Goal: Communication & Community: Answer question/provide support

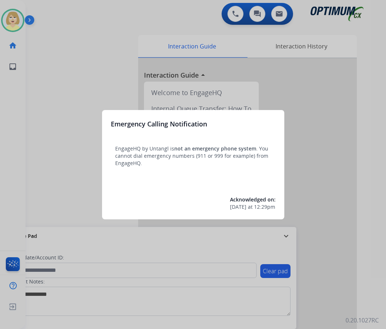
click at [35, 63] on div at bounding box center [193, 164] width 386 height 329
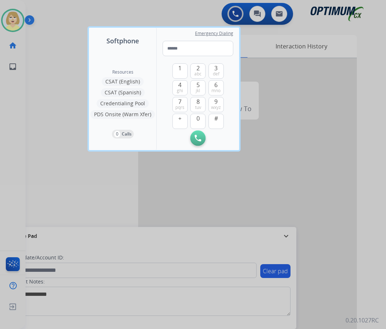
click at [43, 62] on div at bounding box center [193, 164] width 386 height 329
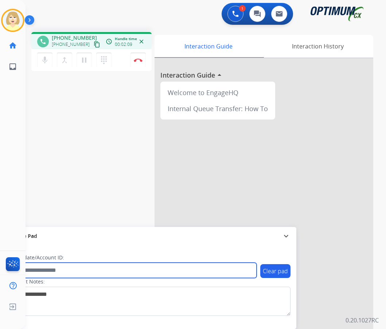
click at [63, 270] on input "text" at bounding box center [132, 270] width 247 height 15
paste input "*******"
type input "*******"
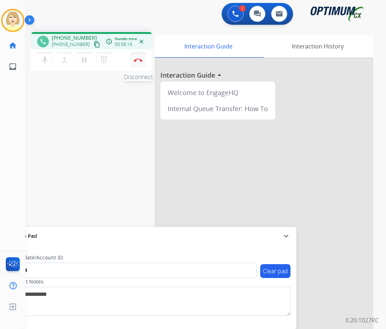
click at [137, 60] on img at bounding box center [138, 60] width 9 height 4
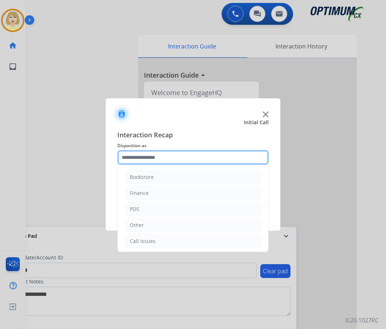
click at [147, 156] on input "text" at bounding box center [192, 157] width 151 height 15
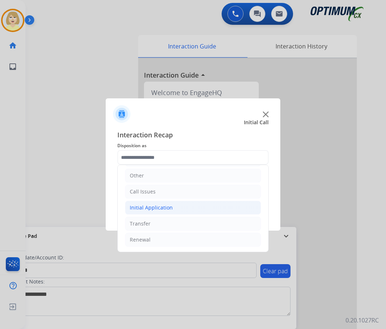
click at [152, 207] on div "Initial Application" at bounding box center [151, 207] width 43 height 7
drag, startPoint x: 183, startPoint y: 225, endPoint x: 190, endPoint y: 223, distance: 7.2
click at [184, 225] on div "Credential Resend (Initial application)" at bounding box center [190, 223] width 92 height 7
type input "**********"
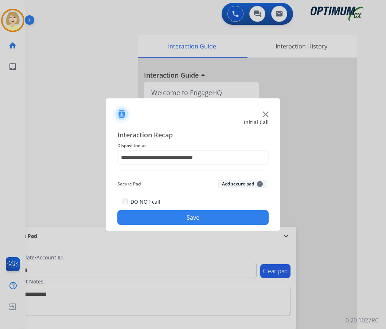
click at [244, 186] on button "Add secure pad +" at bounding box center [243, 184] width 50 height 9
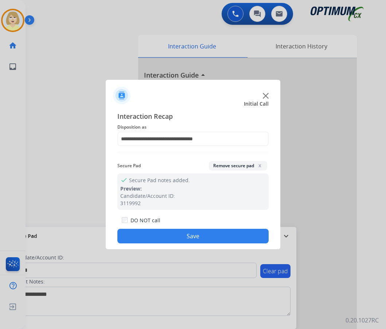
drag, startPoint x: 190, startPoint y: 235, endPoint x: 59, endPoint y: 178, distance: 142.5
click at [188, 235] on button "Save" at bounding box center [192, 236] width 151 height 15
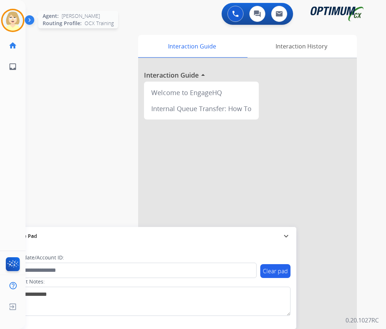
click at [13, 15] on img at bounding box center [13, 20] width 20 height 20
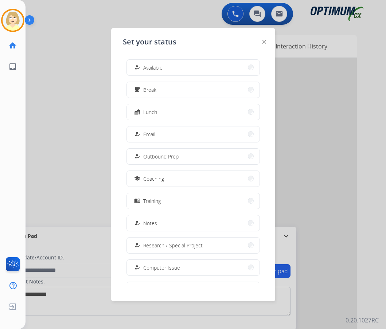
drag, startPoint x: 158, startPoint y: 66, endPoint x: 144, endPoint y: 68, distance: 13.6
click at [157, 66] on span "Available" at bounding box center [152, 68] width 19 height 8
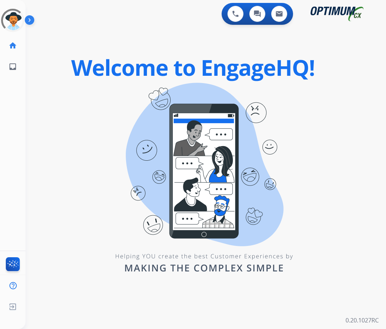
click at [45, 91] on div "0 Voice Interactions 0 Chat Interactions 0 Email Interactions swap_horiz Break …" at bounding box center [206, 164] width 360 height 329
click at [45, 92] on div "0 Voice Interactions 0 Chat Interactions 0 Email Interactions swap_horiz Break …" at bounding box center [206, 164] width 360 height 329
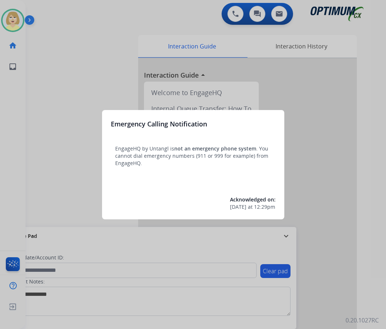
click at [46, 92] on div at bounding box center [193, 164] width 386 height 329
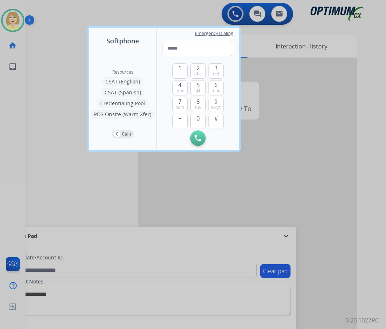
click at [46, 91] on div at bounding box center [193, 164] width 386 height 329
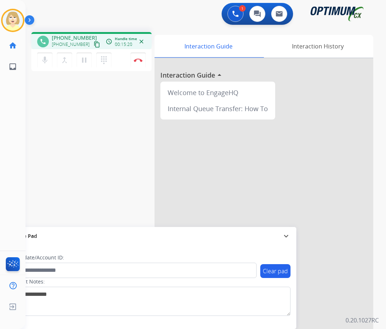
click at [146, 159] on div "phone [PHONE_NUMBER] [PHONE_NUMBER] content_copy access_time Call metrics Queue…" at bounding box center [197, 178] width 343 height 304
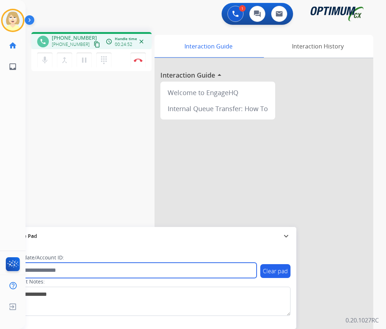
click at [52, 268] on input "text" at bounding box center [132, 270] width 247 height 15
paste input "*******"
type input "*******"
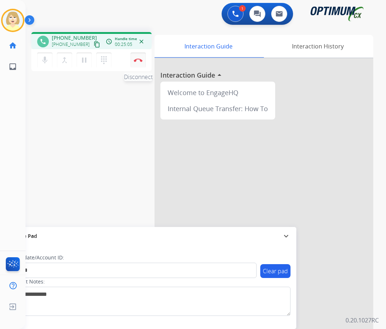
click at [140, 58] on button "Disconnect" at bounding box center [137, 59] width 15 height 15
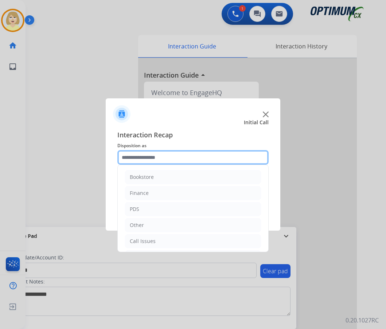
click at [147, 159] on input "text" at bounding box center [192, 157] width 151 height 15
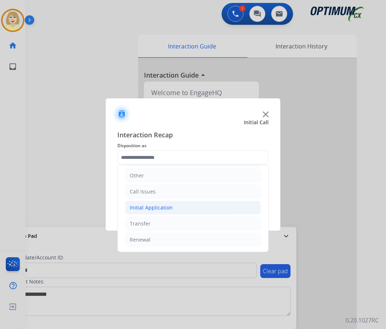
click at [162, 208] on div "Initial Application" at bounding box center [151, 207] width 43 height 7
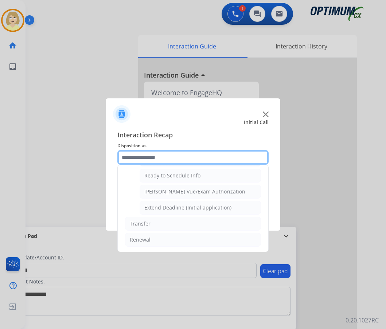
scroll to position [405, 0]
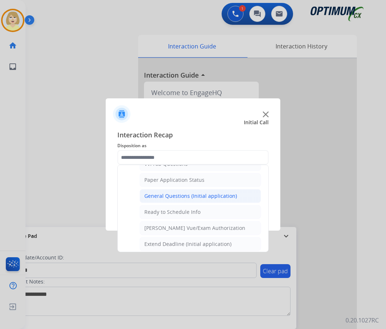
click at [171, 195] on div "General Questions (Initial application)" at bounding box center [190, 195] width 93 height 7
type input "**********"
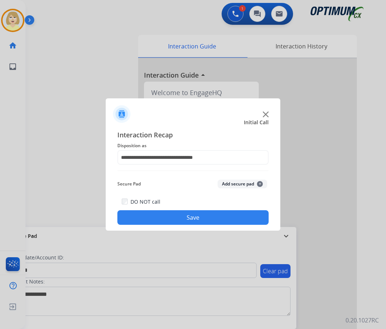
click at [230, 183] on button "Add secure pad +" at bounding box center [243, 184] width 50 height 9
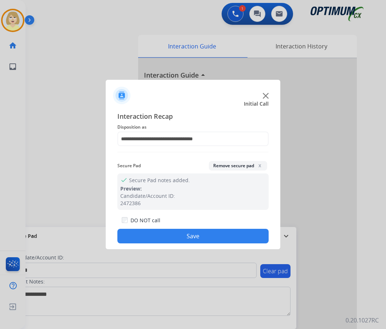
click at [162, 236] on button "Save" at bounding box center [192, 236] width 151 height 15
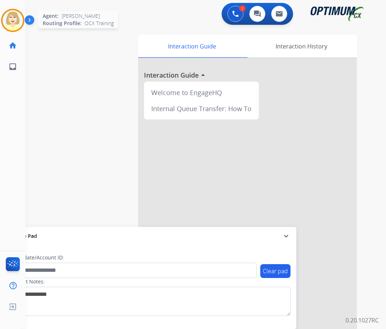
click at [10, 16] on img at bounding box center [13, 20] width 20 height 20
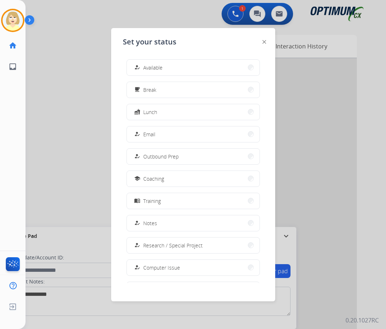
drag, startPoint x: 151, startPoint y: 66, endPoint x: 8, endPoint y: 101, distance: 146.8
click at [151, 66] on span "Available" at bounding box center [152, 68] width 19 height 8
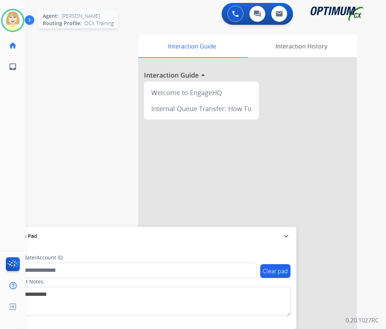
click at [15, 19] on img at bounding box center [13, 20] width 20 height 20
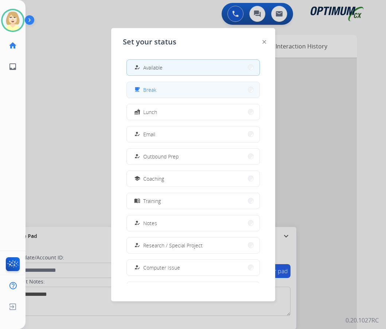
click at [144, 87] on div "free_breakfast Break" at bounding box center [145, 89] width 24 height 9
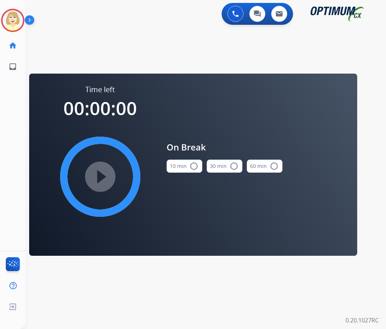
click at [187, 167] on button "10 min radio_button_unchecked" at bounding box center [185, 166] width 36 height 13
click at [96, 181] on mat-icon "play_circle_filled" at bounding box center [100, 176] width 9 height 9
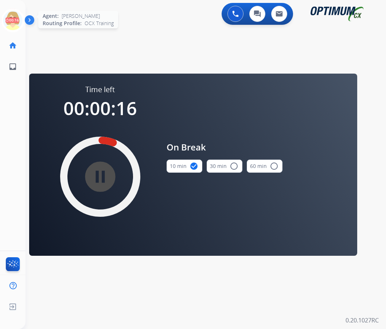
click at [14, 18] on icon at bounding box center [13, 21] width 24 height 24
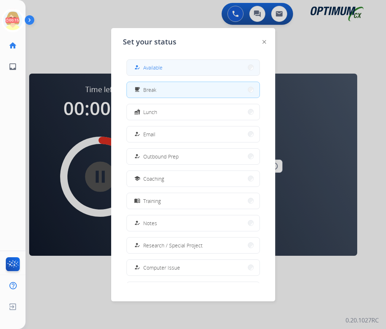
click at [157, 66] on span "Available" at bounding box center [152, 68] width 19 height 8
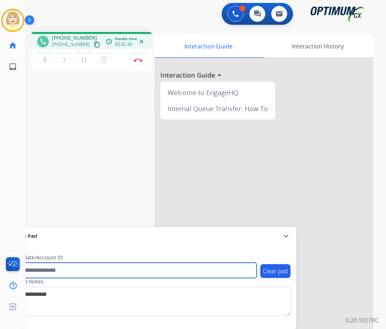
click at [56, 271] on input "text" at bounding box center [132, 270] width 247 height 15
paste input "*******"
type input "*******"
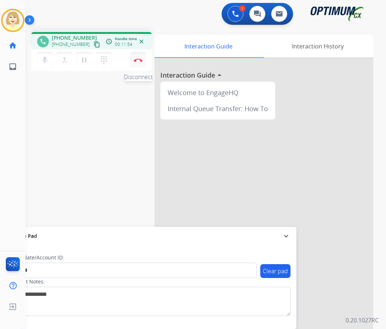
click at [138, 56] on button "Disconnect" at bounding box center [137, 59] width 15 height 15
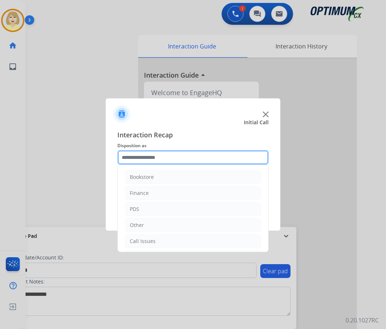
click at [143, 158] on input "text" at bounding box center [192, 157] width 151 height 15
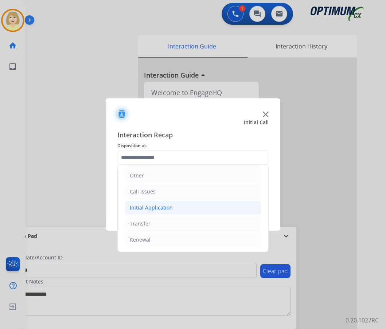
click at [152, 208] on div "Initial Application" at bounding box center [151, 207] width 43 height 7
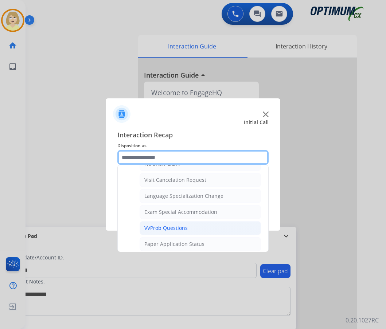
scroll to position [378, 0]
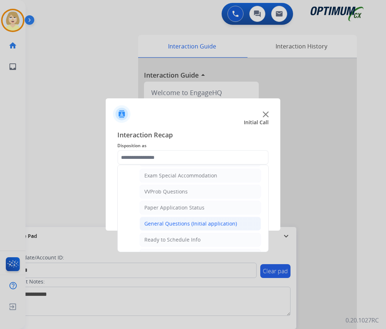
click at [167, 223] on div "General Questions (Initial application)" at bounding box center [190, 223] width 93 height 7
type input "**********"
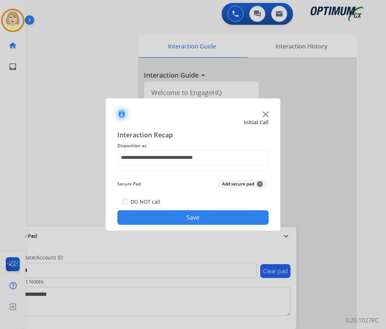
click at [231, 181] on button "Add secure pad +" at bounding box center [243, 184] width 50 height 9
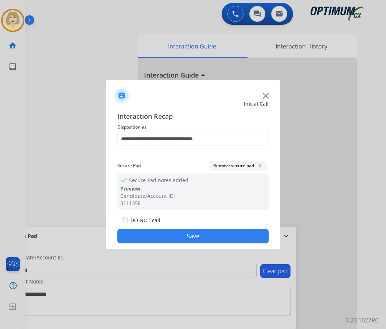
click at [168, 235] on button "Save" at bounding box center [192, 236] width 151 height 15
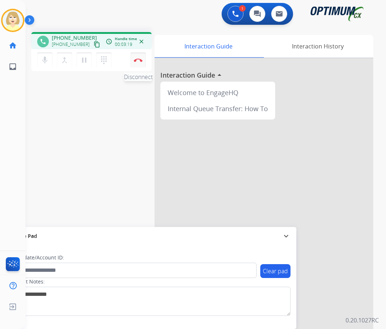
click at [138, 60] on img at bounding box center [138, 60] width 9 height 4
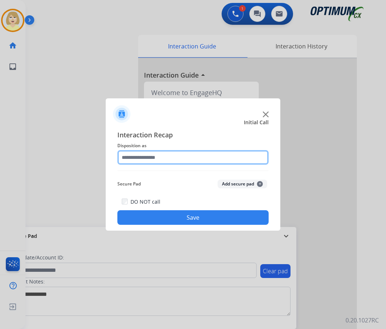
click at [137, 158] on input "text" at bounding box center [192, 157] width 151 height 15
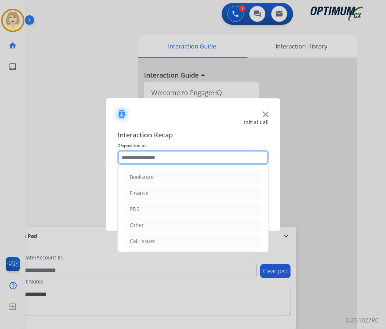
scroll to position [50, 0]
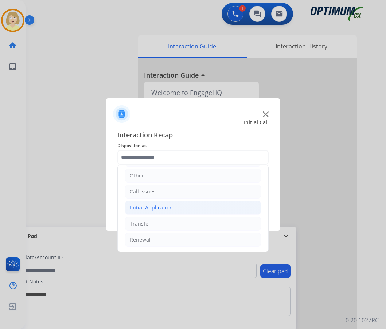
click at [143, 209] on div "Initial Application" at bounding box center [151, 207] width 43 height 7
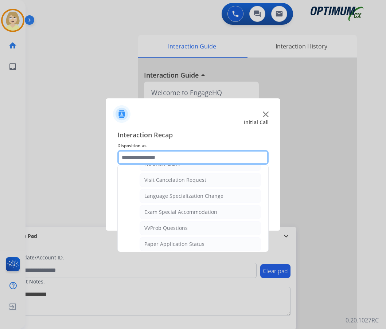
scroll to position [378, 0]
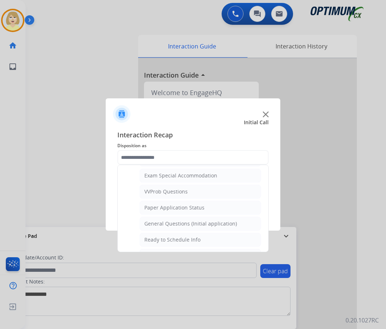
click at [158, 220] on div "General Questions (Initial application)" at bounding box center [190, 223] width 93 height 7
type input "**********"
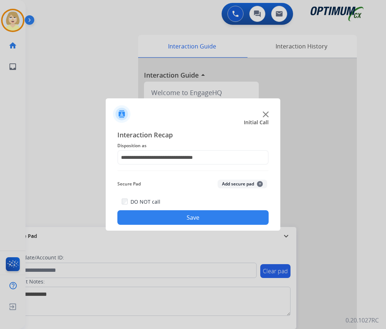
click at [236, 181] on button "Add secure pad +" at bounding box center [243, 184] width 50 height 9
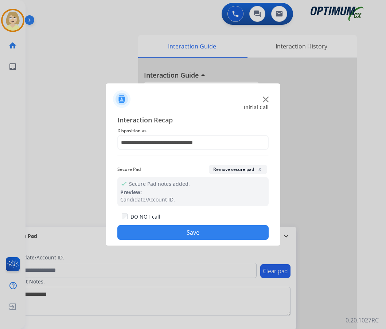
click at [165, 231] on button "Save" at bounding box center [192, 232] width 151 height 15
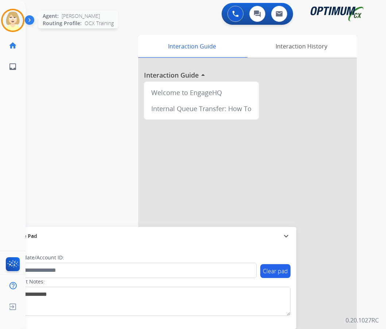
click at [9, 17] on img at bounding box center [13, 20] width 20 height 20
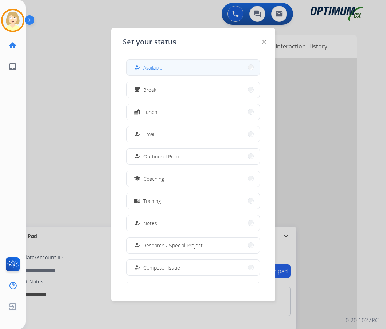
click at [153, 65] on span "Available" at bounding box center [152, 68] width 19 height 8
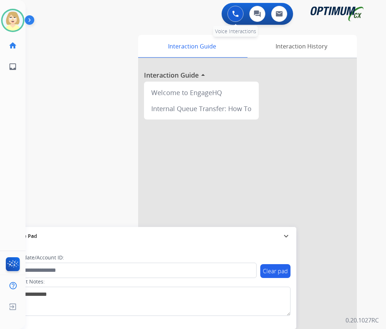
click at [235, 10] on button at bounding box center [235, 14] width 16 height 16
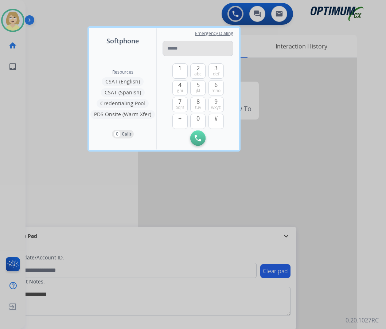
click at [186, 47] on input "tel" at bounding box center [198, 48] width 71 height 15
type input "**********"
click at [197, 137] on img at bounding box center [198, 138] width 7 height 7
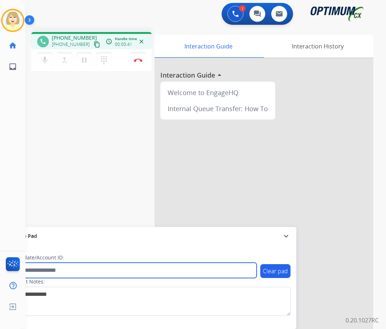
click at [55, 271] on input "text" at bounding box center [132, 270] width 247 height 15
paste input "*******"
type input "*******"
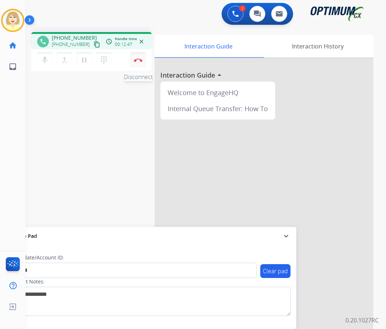
click at [136, 58] on button "Disconnect" at bounding box center [137, 59] width 15 height 15
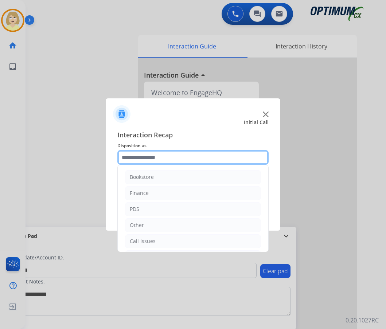
click at [157, 157] on input "text" at bounding box center [192, 157] width 151 height 15
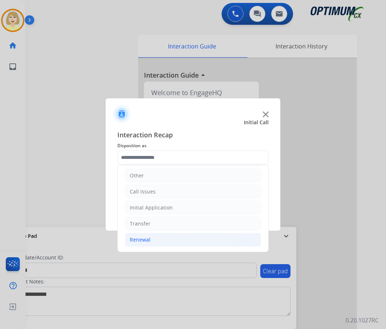
click at [145, 241] on div "Renewal" at bounding box center [140, 239] width 21 height 7
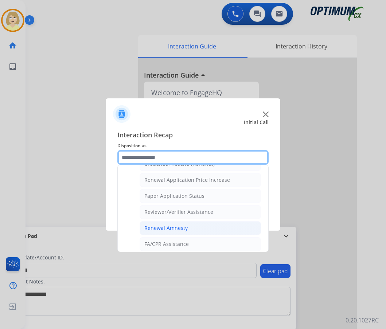
scroll to position [208, 0]
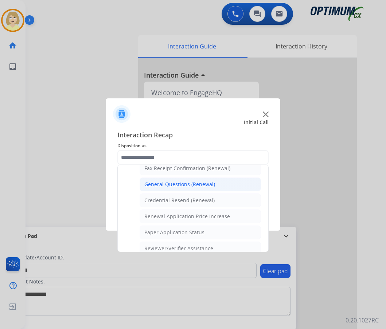
click at [176, 182] on div "General Questions (Renewal)" at bounding box center [179, 184] width 71 height 7
type input "**********"
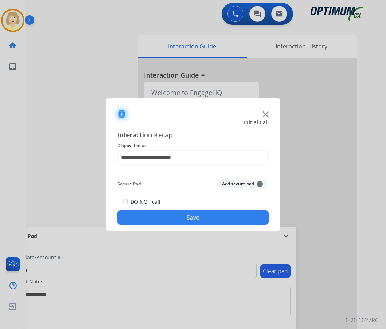
click at [227, 182] on button "Add secure pad +" at bounding box center [243, 184] width 50 height 9
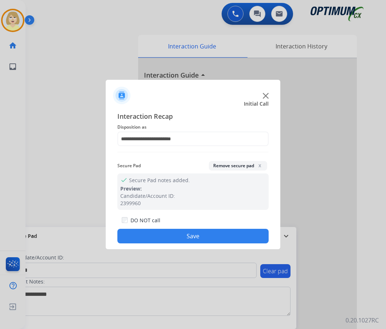
click at [154, 232] on button "Save" at bounding box center [192, 236] width 151 height 15
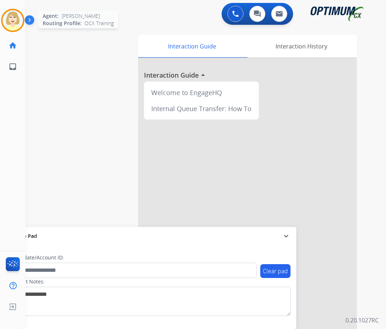
click at [5, 18] on img at bounding box center [13, 20] width 20 height 20
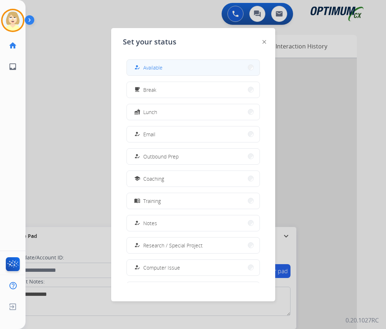
click at [151, 66] on span "Available" at bounding box center [152, 68] width 19 height 8
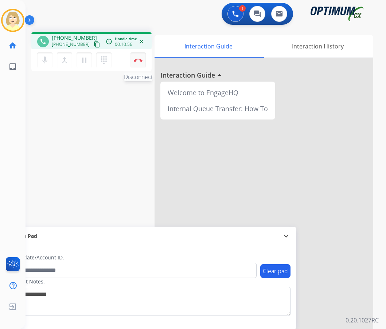
click at [136, 58] on button "Disconnect" at bounding box center [137, 59] width 15 height 15
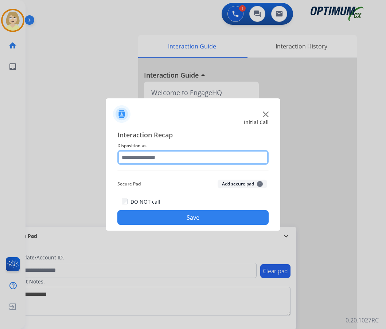
click at [141, 157] on input "text" at bounding box center [192, 157] width 151 height 15
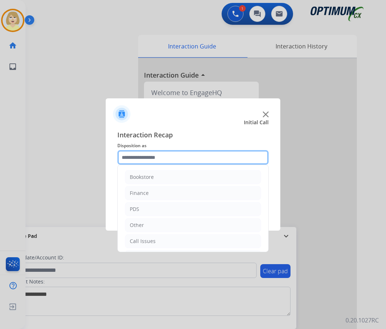
scroll to position [50, 0]
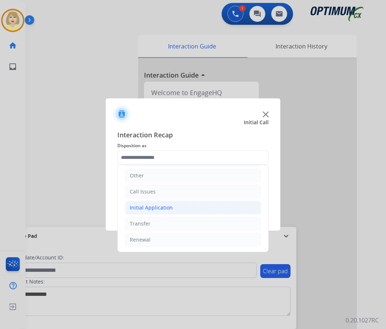
click at [139, 203] on li "Initial Application" at bounding box center [193, 208] width 136 height 14
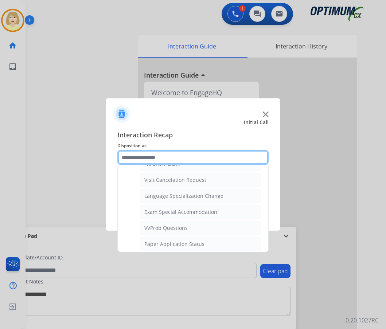
scroll to position [414, 0]
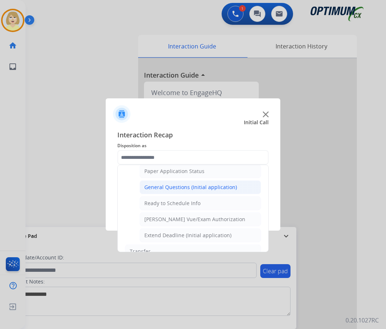
click at [173, 187] on div "General Questions (Initial application)" at bounding box center [190, 187] width 93 height 7
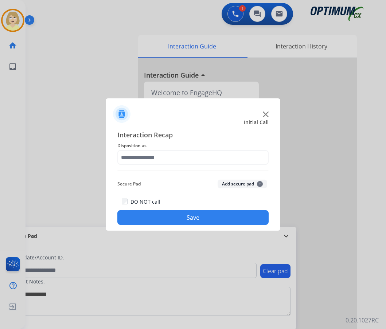
type input "**********"
click at [229, 184] on button "Add secure pad +" at bounding box center [243, 184] width 50 height 9
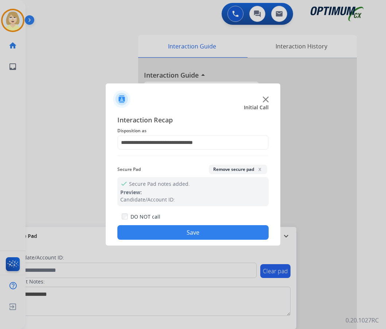
drag, startPoint x: 160, startPoint y: 233, endPoint x: 90, endPoint y: 164, distance: 98.4
click at [159, 233] on button "Save" at bounding box center [192, 232] width 151 height 15
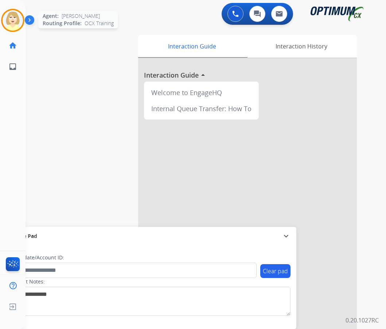
click at [11, 21] on img at bounding box center [13, 20] width 20 height 20
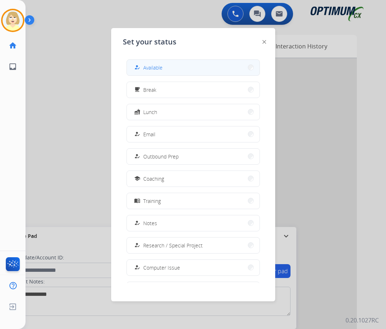
click at [146, 65] on span "Available" at bounding box center [152, 68] width 19 height 8
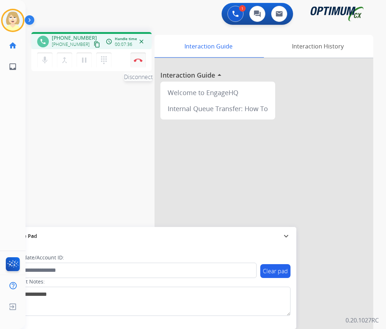
click at [137, 58] on button "Disconnect" at bounding box center [137, 59] width 15 height 15
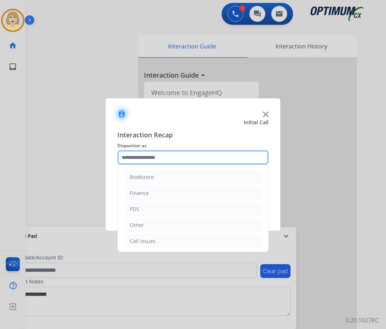
click at [170, 159] on input "text" at bounding box center [192, 157] width 151 height 15
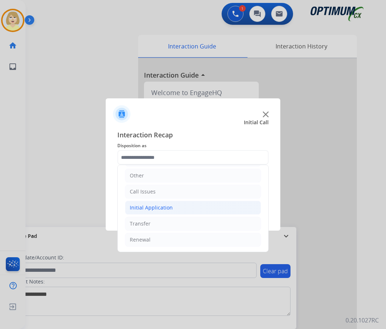
click at [153, 209] on div "Initial Application" at bounding box center [151, 207] width 43 height 7
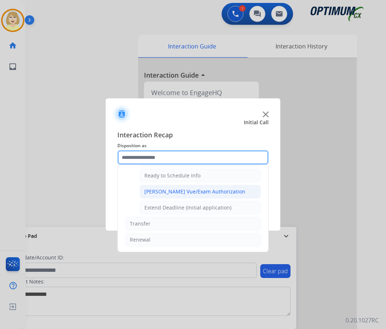
scroll to position [405, 0]
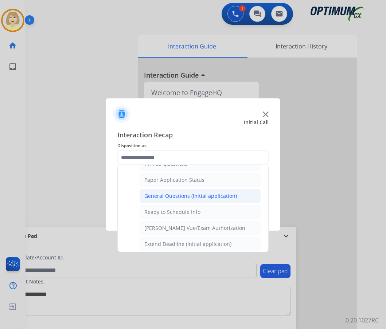
click at [172, 197] on div "General Questions (Initial application)" at bounding box center [190, 195] width 93 height 7
type input "**********"
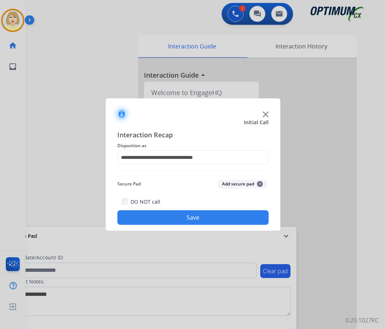
click at [229, 182] on button "Add secure pad +" at bounding box center [243, 184] width 50 height 9
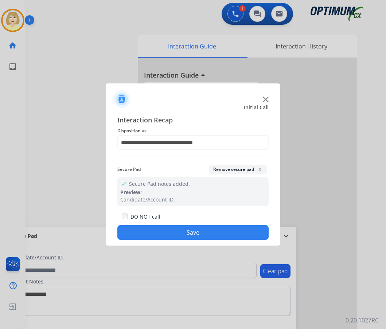
drag, startPoint x: 166, startPoint y: 233, endPoint x: 60, endPoint y: 150, distance: 135.0
click at [159, 227] on button "Save" at bounding box center [192, 232] width 151 height 15
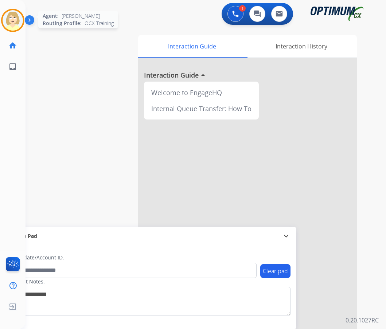
click at [18, 18] on img at bounding box center [13, 20] width 20 height 20
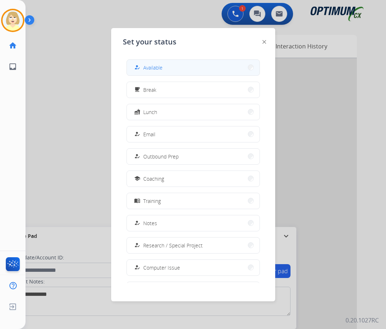
click at [157, 68] on span "Available" at bounding box center [152, 68] width 19 height 8
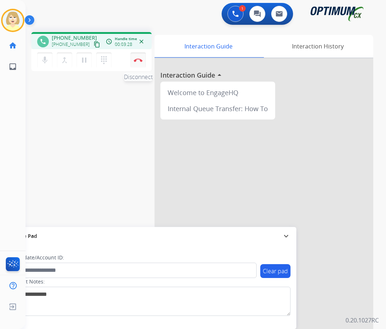
click at [140, 59] on img at bounding box center [138, 60] width 9 height 4
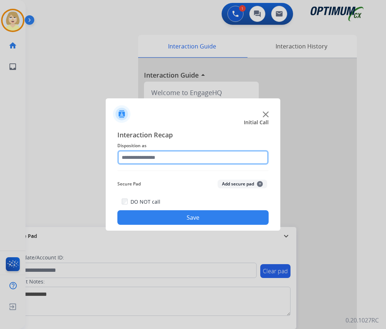
click at [152, 158] on input "text" at bounding box center [192, 157] width 151 height 15
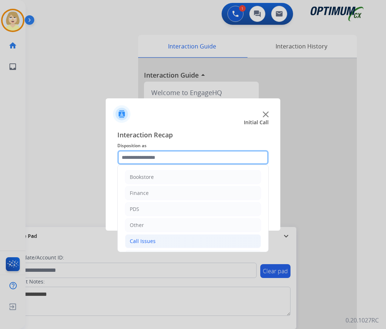
scroll to position [50, 0]
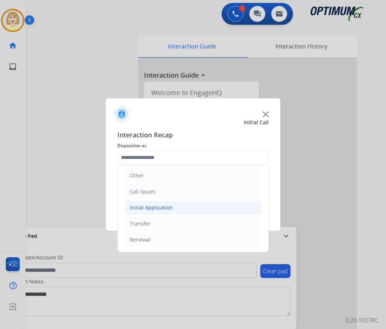
click at [154, 209] on div "Initial Application" at bounding box center [151, 207] width 43 height 7
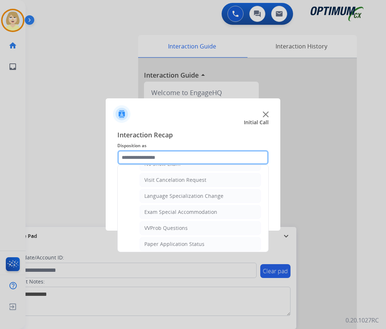
scroll to position [414, 0]
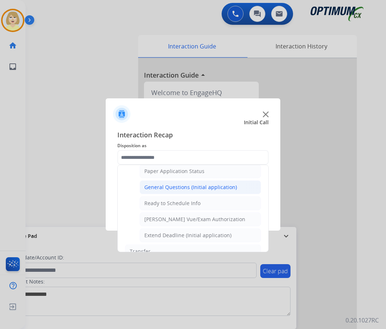
click at [169, 187] on div "General Questions (Initial application)" at bounding box center [190, 187] width 93 height 7
type input "**********"
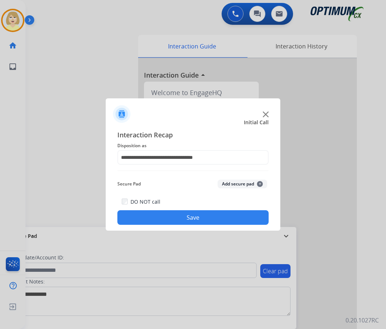
drag, startPoint x: 183, startPoint y: 220, endPoint x: 24, endPoint y: 93, distance: 203.7
click at [179, 219] on button "Save" at bounding box center [192, 217] width 151 height 15
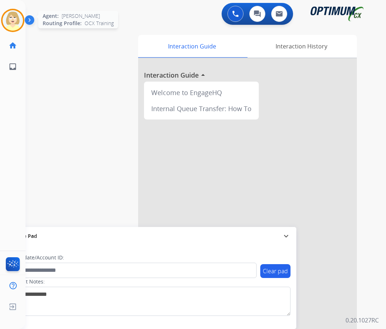
click at [12, 20] on img at bounding box center [13, 20] width 20 height 20
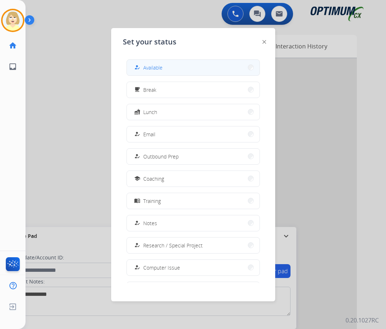
click at [153, 66] on span "Available" at bounding box center [152, 68] width 19 height 8
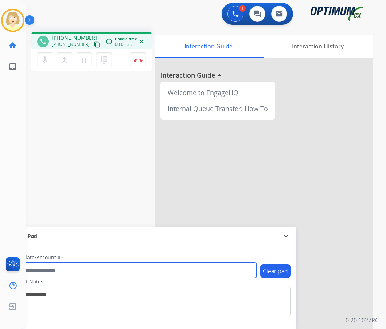
click at [42, 272] on input "text" at bounding box center [132, 270] width 247 height 15
paste input "*******"
type input "*******"
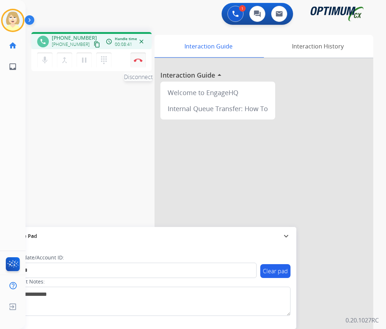
click at [136, 59] on img at bounding box center [138, 60] width 9 height 4
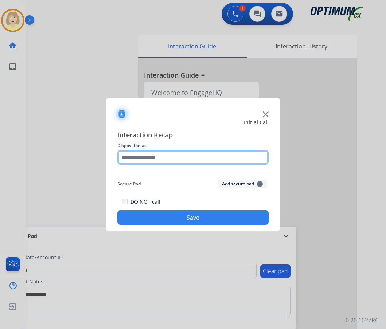
click at [144, 158] on input "text" at bounding box center [192, 157] width 151 height 15
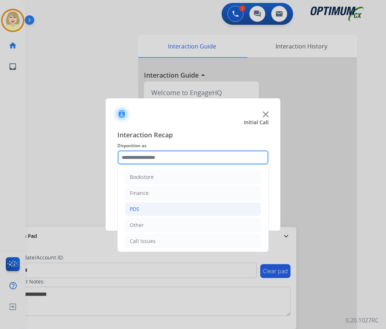
scroll to position [50, 0]
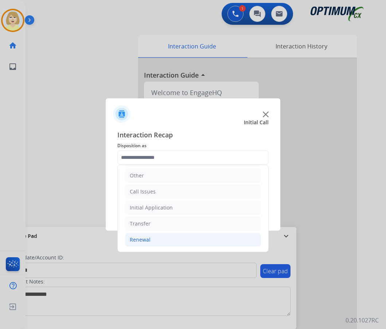
click at [137, 239] on div "Renewal" at bounding box center [140, 239] width 21 height 7
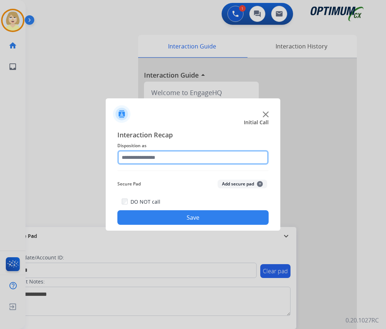
click at [137, 158] on input "text" at bounding box center [192, 157] width 151 height 15
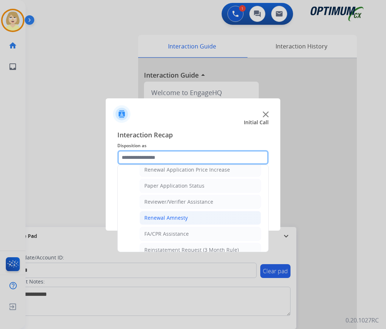
scroll to position [219, 0]
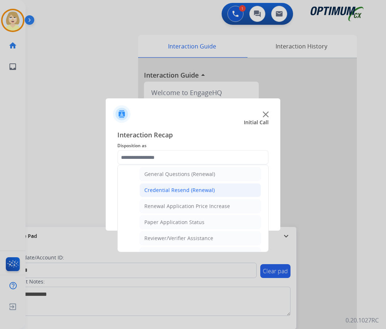
click at [177, 190] on div "Credential Resend (Renewal)" at bounding box center [179, 190] width 70 height 7
type input "**********"
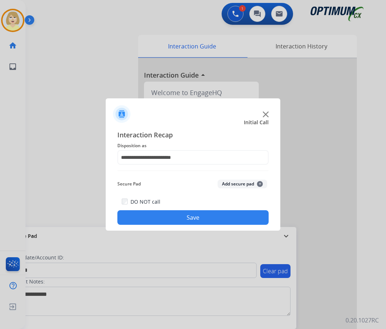
click at [229, 184] on button "Add secure pad +" at bounding box center [243, 184] width 50 height 9
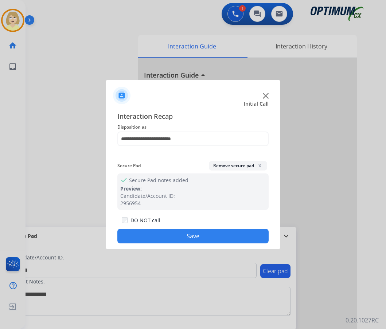
drag, startPoint x: 179, startPoint y: 234, endPoint x: 155, endPoint y: 203, distance: 39.2
click at [179, 234] on button "Save" at bounding box center [192, 236] width 151 height 15
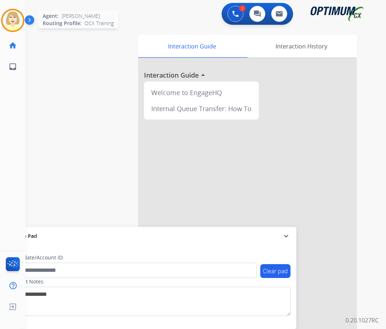
click at [7, 19] on img at bounding box center [13, 20] width 20 height 20
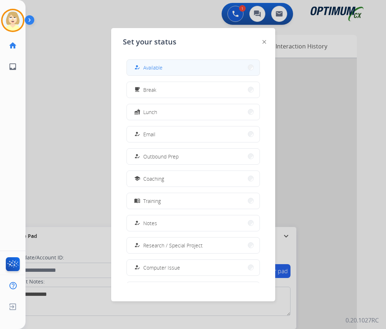
click at [161, 66] on span "Available" at bounding box center [152, 68] width 19 height 8
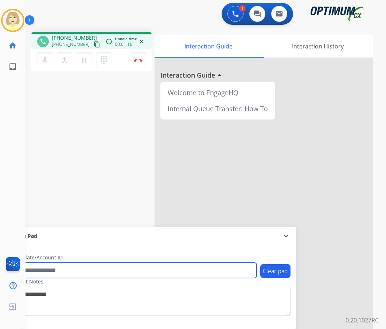
click at [54, 271] on input "text" at bounding box center [132, 270] width 247 height 15
paste input "*******"
type input "*******"
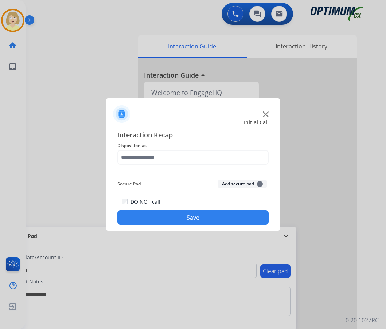
click at [60, 56] on div at bounding box center [193, 164] width 386 height 329
click at [143, 157] on input "text" at bounding box center [192, 157] width 151 height 15
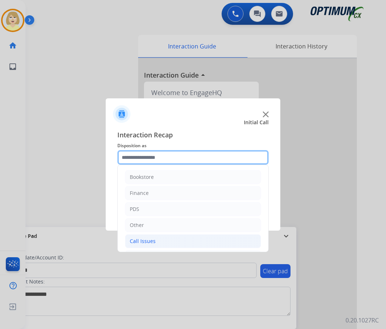
scroll to position [50, 0]
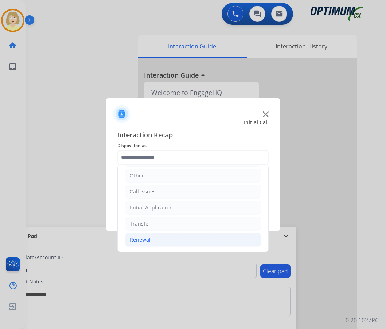
click at [144, 237] on div "Renewal" at bounding box center [140, 239] width 21 height 7
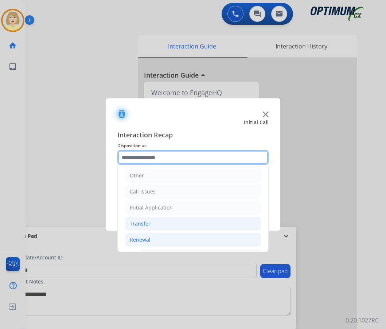
scroll to position [159, 0]
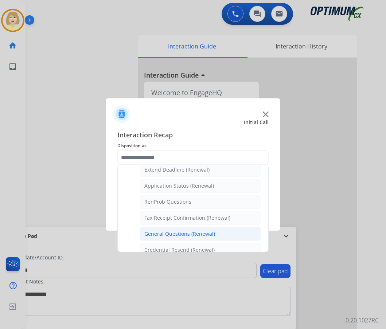
click at [167, 233] on div "General Questions (Renewal)" at bounding box center [179, 233] width 71 height 7
type input "**********"
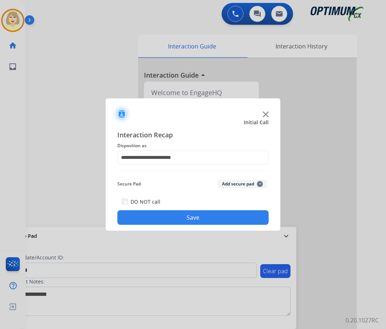
click at [235, 184] on button "Add secure pad +" at bounding box center [243, 184] width 50 height 9
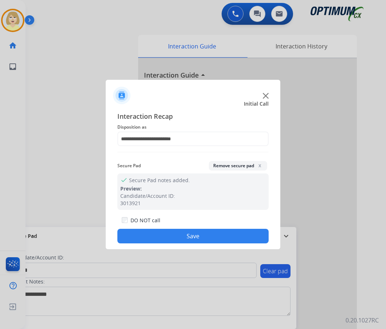
drag, startPoint x: 164, startPoint y: 234, endPoint x: 161, endPoint y: 226, distance: 8.8
click at [163, 234] on button "Save" at bounding box center [192, 236] width 151 height 15
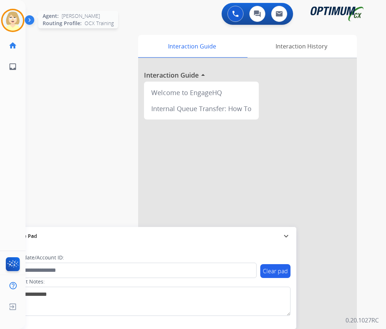
click at [6, 11] on div at bounding box center [12, 20] width 23 height 23
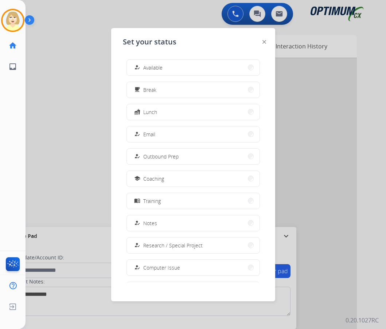
drag, startPoint x: 159, startPoint y: 67, endPoint x: 151, endPoint y: 69, distance: 8.7
click at [159, 67] on span "Available" at bounding box center [152, 68] width 19 height 8
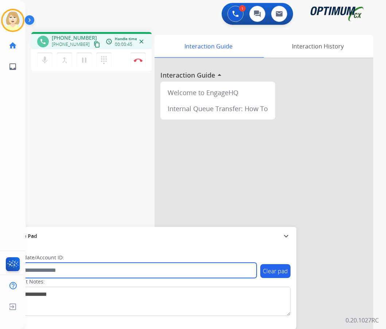
click at [43, 271] on input "text" at bounding box center [132, 270] width 247 height 15
paste input "*******"
type input "*******"
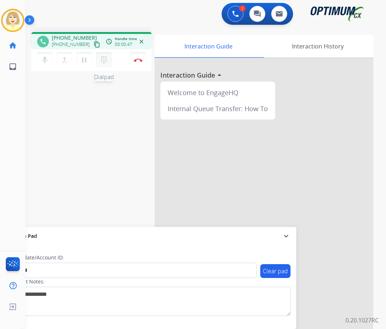
click at [105, 59] on mat-icon "dialpad" at bounding box center [103, 60] width 9 height 9
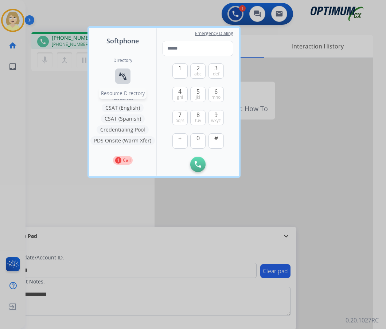
click at [124, 78] on mat-icon "connect_without_contact" at bounding box center [122, 76] width 9 height 9
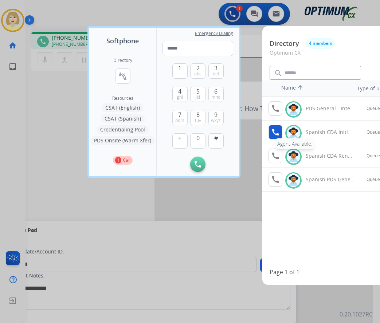
click at [275, 131] on mat-icon "call" at bounding box center [275, 132] width 9 height 9
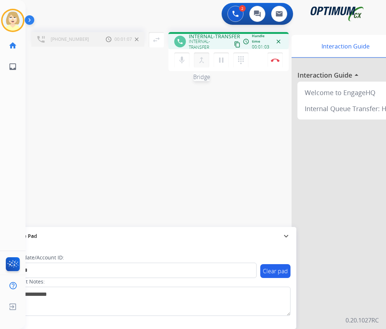
click at [202, 60] on mat-icon "merge_type" at bounding box center [201, 60] width 9 height 9
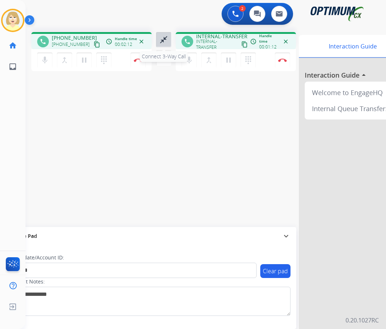
click at [162, 37] on mat-icon "close_fullscreen" at bounding box center [163, 39] width 9 height 9
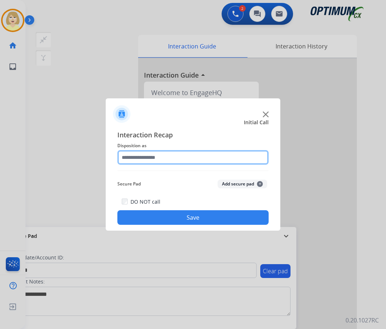
click at [152, 160] on input "text" at bounding box center [192, 157] width 151 height 15
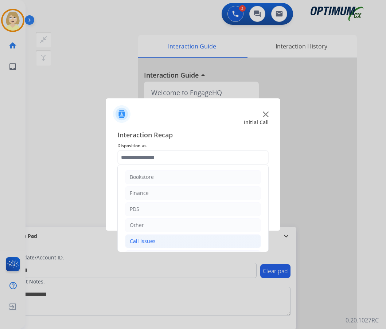
click at [154, 238] on div "Call Issues" at bounding box center [143, 241] width 26 height 7
click at [149, 245] on div "Call Issues" at bounding box center [143, 241] width 26 height 7
click at [150, 240] on div "Call Issues" at bounding box center [143, 241] width 26 height 7
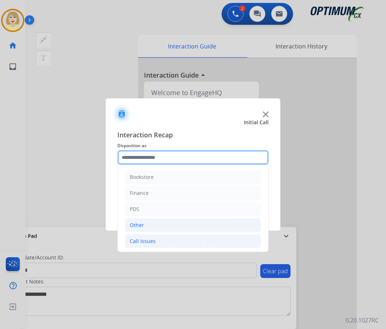
scroll to position [36, 0]
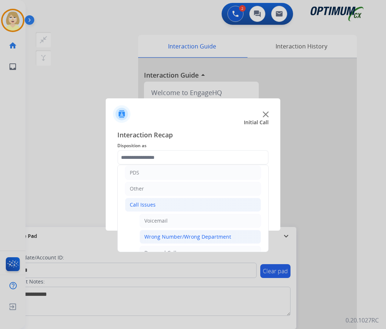
click at [159, 238] on div "Wrong Number/Wrong Department" at bounding box center [187, 236] width 87 height 7
type input "**********"
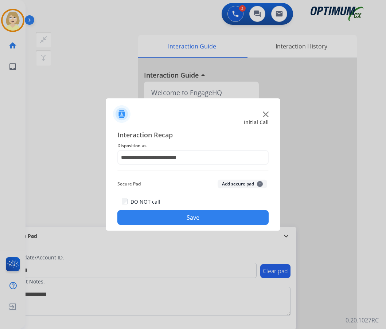
click at [230, 186] on button "Add secure pad +" at bounding box center [243, 184] width 50 height 9
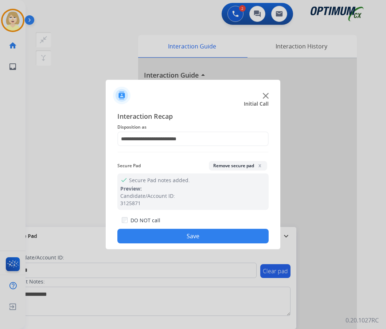
drag, startPoint x: 166, startPoint y: 237, endPoint x: 74, endPoint y: 144, distance: 129.9
click at [165, 235] on button "Save" at bounding box center [192, 236] width 151 height 15
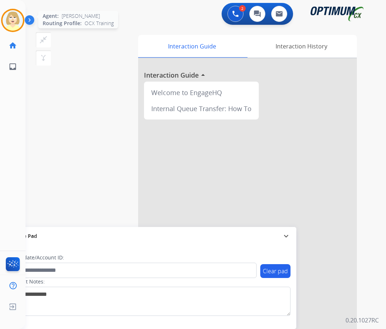
click at [9, 19] on img at bounding box center [13, 20] width 20 height 20
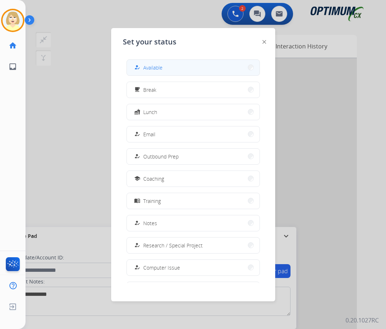
click at [148, 66] on span "Available" at bounding box center [152, 68] width 19 height 8
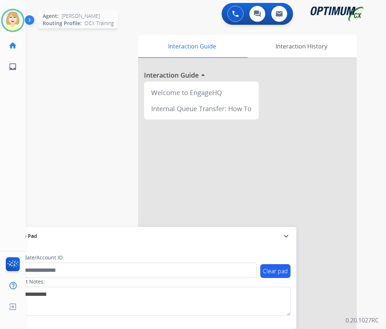
click at [13, 17] on img at bounding box center [13, 20] width 20 height 20
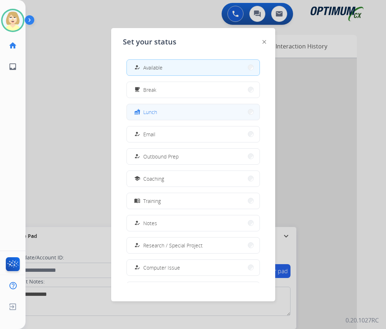
click at [149, 112] on span "Lunch" at bounding box center [150, 112] width 14 height 8
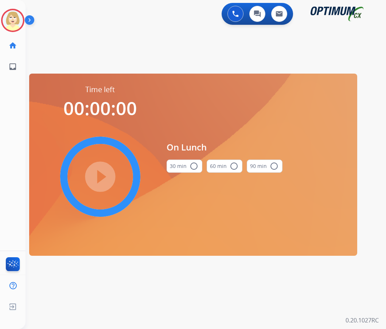
drag, startPoint x: 192, startPoint y: 165, endPoint x: 134, endPoint y: 164, distance: 58.0
click at [191, 165] on mat-icon "radio_button_unchecked" at bounding box center [194, 166] width 9 height 9
drag, startPoint x: 96, startPoint y: 174, endPoint x: 1, endPoint y: 122, distance: 108.6
click at [96, 174] on mat-icon "play_circle_filled" at bounding box center [100, 176] width 9 height 9
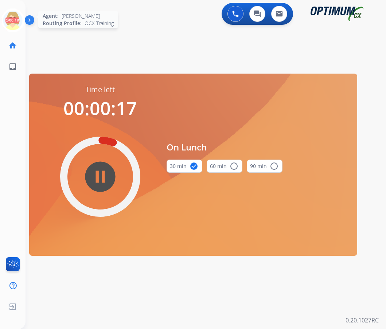
click at [12, 17] on icon at bounding box center [13, 21] width 24 height 24
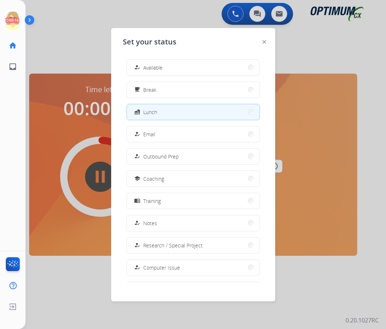
click at [151, 67] on span "Available" at bounding box center [152, 68] width 19 height 8
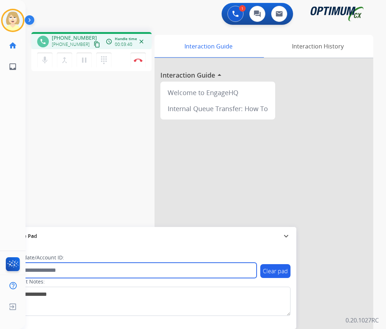
click at [44, 267] on input "text" at bounding box center [132, 270] width 247 height 15
paste input "*******"
type input "*******"
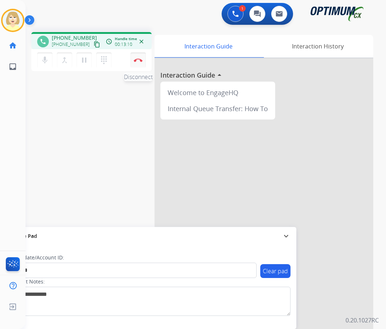
click at [137, 57] on button "Disconnect" at bounding box center [137, 59] width 15 height 15
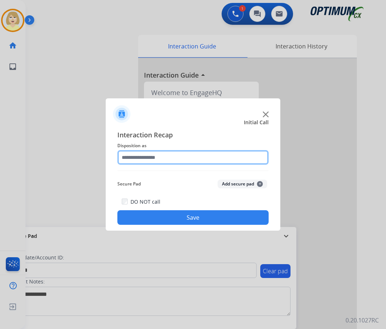
click at [137, 158] on input "text" at bounding box center [192, 157] width 151 height 15
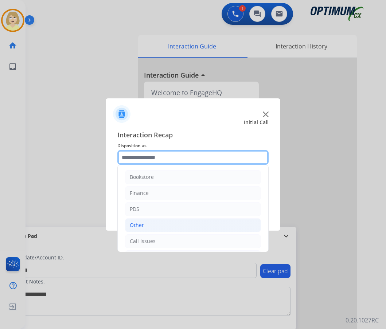
scroll to position [50, 0]
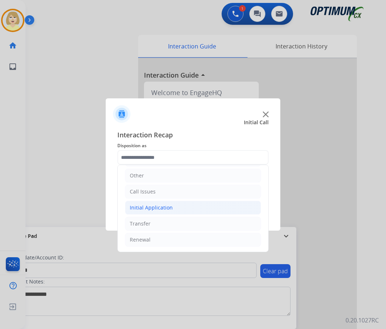
click at [164, 208] on div "Initial Application" at bounding box center [151, 207] width 43 height 7
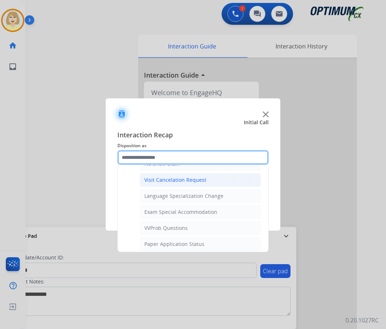
scroll to position [378, 0]
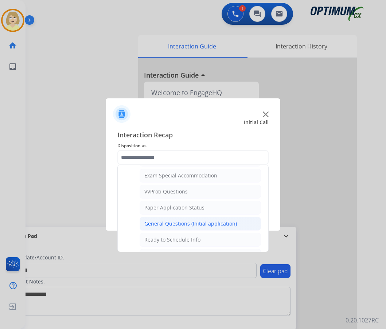
click at [175, 220] on div "General Questions (Initial application)" at bounding box center [190, 223] width 93 height 7
type input "**********"
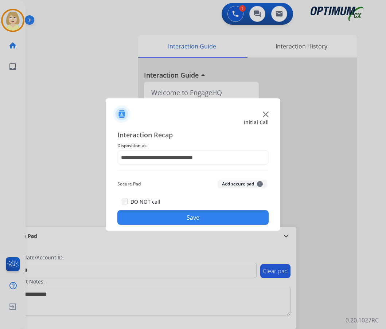
click at [237, 180] on button "Add secure pad +" at bounding box center [243, 184] width 50 height 9
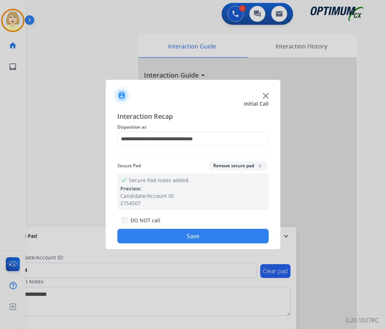
click at [164, 234] on button "Save" at bounding box center [192, 236] width 151 height 15
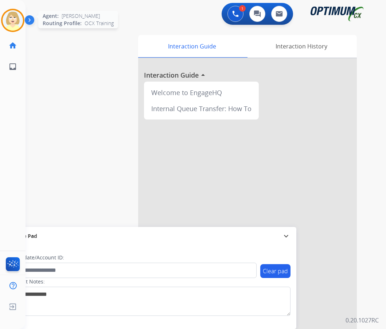
click at [8, 19] on img at bounding box center [13, 20] width 20 height 20
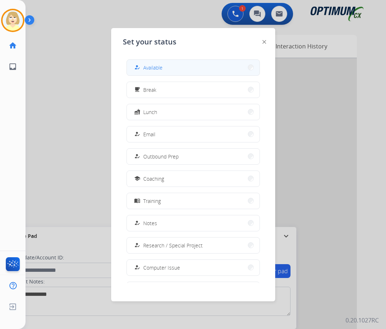
click at [157, 65] on span "Available" at bounding box center [152, 68] width 19 height 8
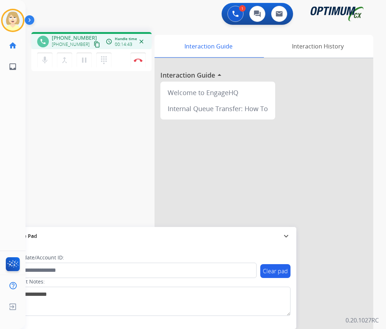
scroll to position [1, 0]
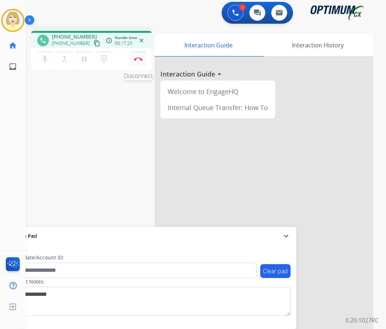
click at [137, 57] on button "Disconnect" at bounding box center [137, 58] width 15 height 15
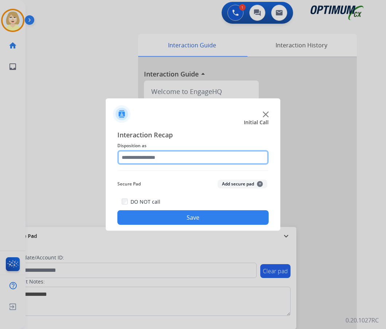
click at [145, 159] on input "text" at bounding box center [192, 157] width 151 height 15
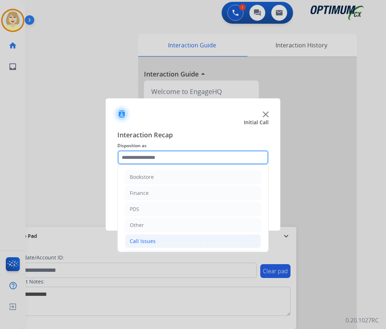
scroll to position [50, 0]
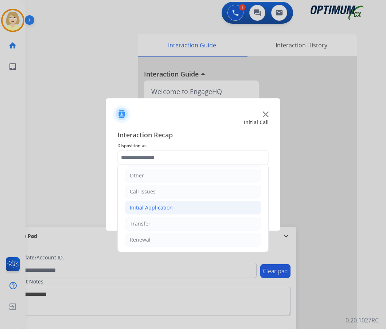
click at [152, 207] on div "Initial Application" at bounding box center [151, 207] width 43 height 7
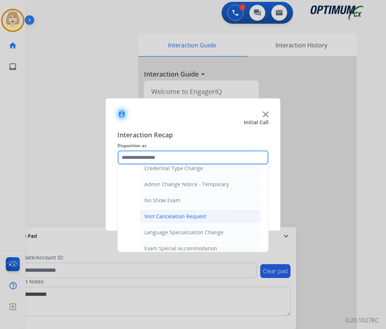
scroll to position [414, 0]
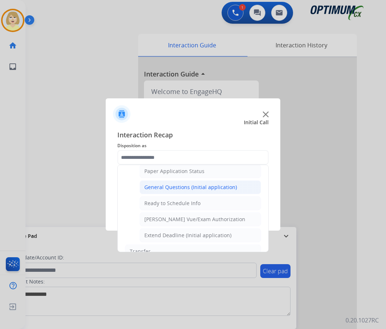
click at [177, 186] on div "General Questions (Initial application)" at bounding box center [190, 187] width 93 height 7
type input "**********"
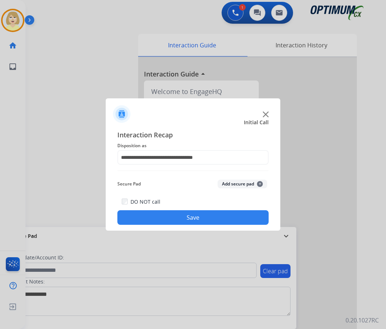
click at [225, 183] on button "Add secure pad +" at bounding box center [243, 184] width 50 height 9
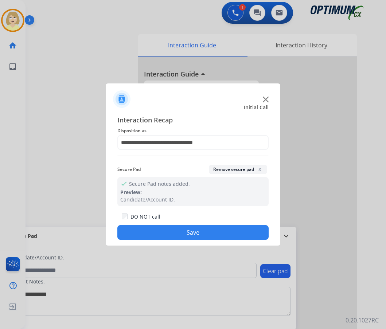
click at [153, 229] on button "Save" at bounding box center [192, 232] width 151 height 15
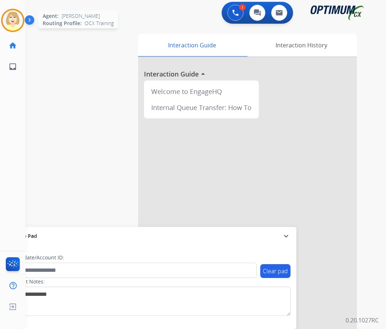
click at [13, 17] on img at bounding box center [13, 20] width 20 height 20
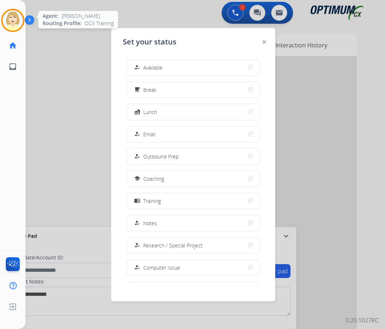
drag, startPoint x: 152, startPoint y: 66, endPoint x: 15, endPoint y: 21, distance: 144.6
click at [152, 66] on span "Available" at bounding box center [152, 68] width 19 height 8
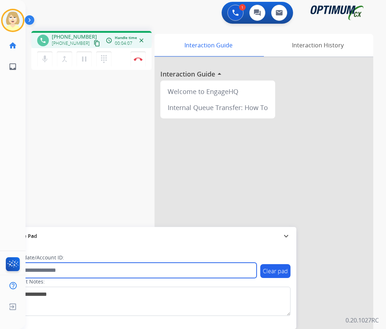
click at [69, 269] on input "text" at bounding box center [132, 270] width 247 height 15
paste input "**********"
type input "**********"
drag, startPoint x: 71, startPoint y: 273, endPoint x: -38, endPoint y: 268, distance: 108.7
click at [0, 268] on html "**********" at bounding box center [193, 164] width 386 height 329
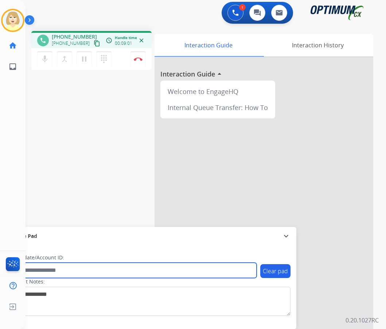
click at [56, 269] on input "text" at bounding box center [132, 270] width 247 height 15
paste input "*******"
type input "*******"
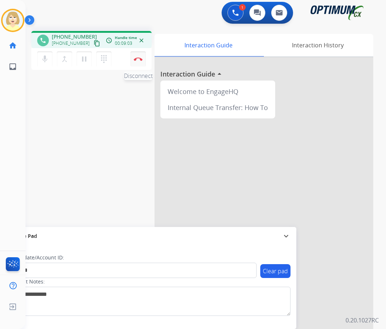
click at [136, 57] on img at bounding box center [138, 59] width 9 height 4
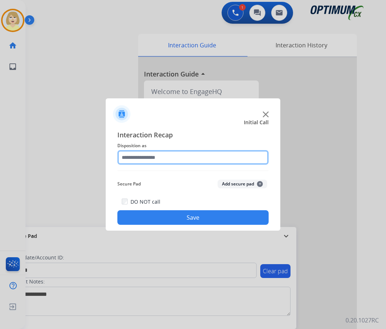
click at [157, 161] on input "text" at bounding box center [192, 157] width 151 height 15
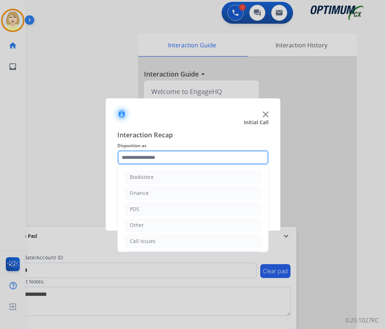
scroll to position [50, 0]
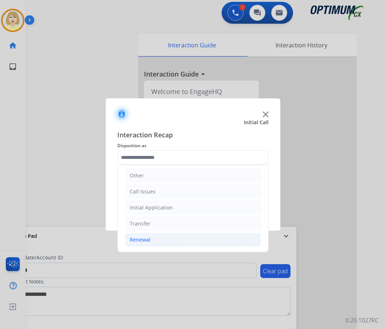
click at [143, 236] on div "Renewal" at bounding box center [140, 239] width 21 height 7
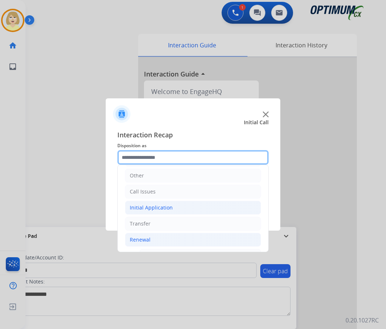
scroll to position [159, 0]
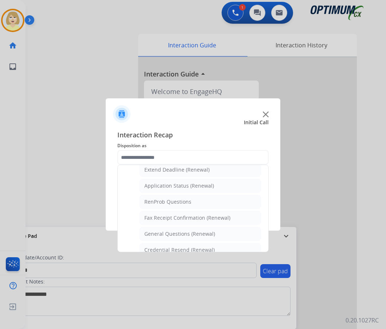
click at [157, 250] on div "Credential Resend (Renewal)" at bounding box center [179, 249] width 70 height 7
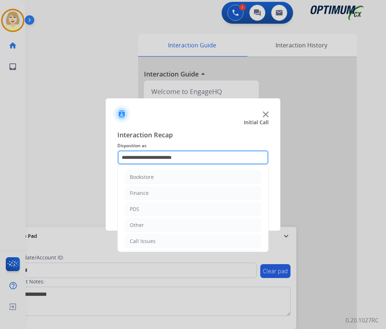
click at [161, 160] on input "**********" at bounding box center [192, 157] width 151 height 15
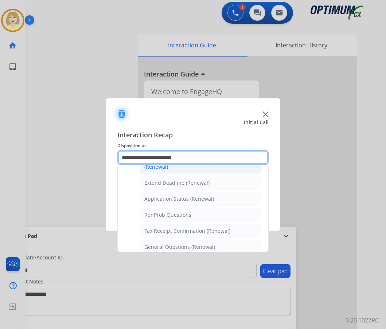
scroll to position [182, 0]
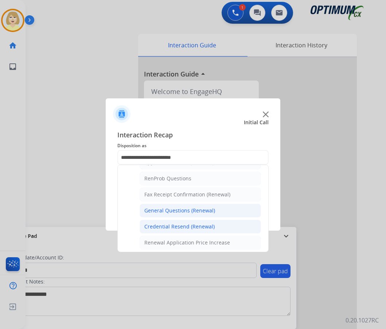
click at [170, 209] on div "General Questions (Renewal)" at bounding box center [179, 210] width 71 height 7
type input "**********"
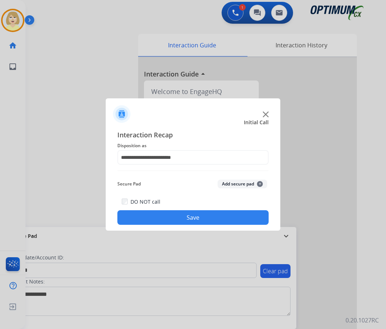
click at [243, 182] on button "Add secure pad +" at bounding box center [243, 184] width 50 height 9
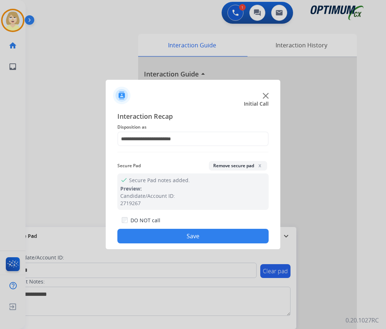
click at [172, 238] on button "Save" at bounding box center [192, 236] width 151 height 15
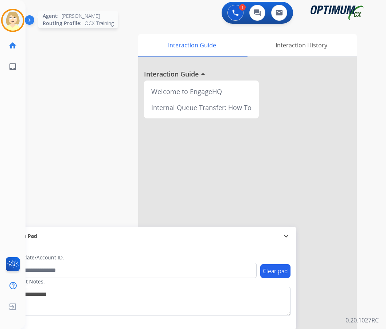
click at [15, 19] on img at bounding box center [13, 20] width 20 height 20
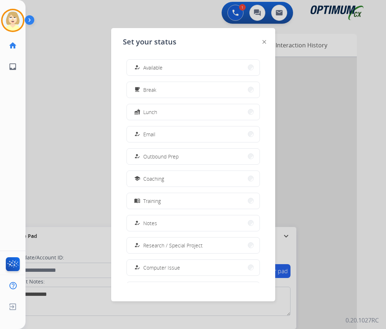
drag, startPoint x: 161, startPoint y: 65, endPoint x: 151, endPoint y: 67, distance: 9.6
click at [161, 65] on span "Available" at bounding box center [152, 68] width 19 height 8
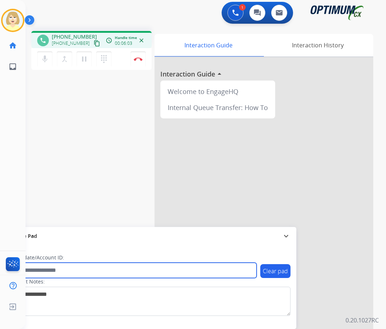
click at [43, 270] on input "text" at bounding box center [132, 270] width 247 height 15
paste input "*******"
type input "*******"
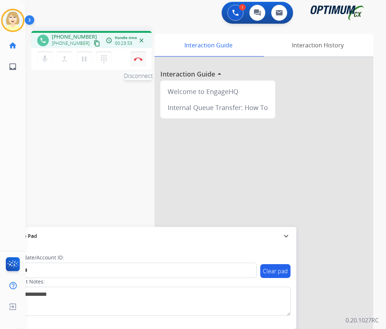
click at [139, 56] on button "Disconnect" at bounding box center [137, 58] width 15 height 15
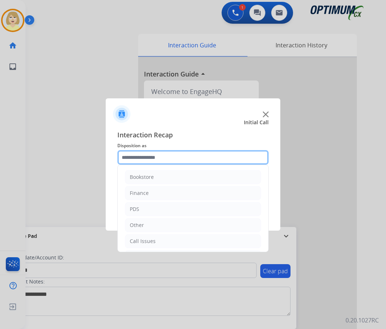
click at [149, 157] on input "text" at bounding box center [192, 157] width 151 height 15
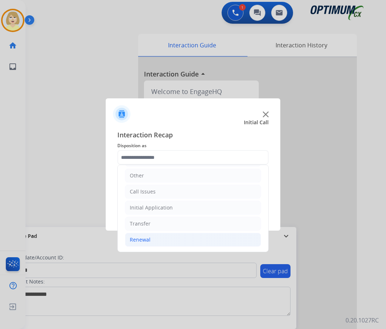
click at [139, 241] on div "Renewal" at bounding box center [140, 239] width 21 height 7
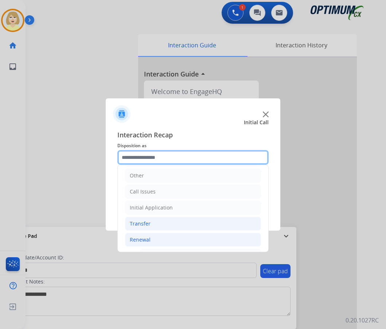
scroll to position [122, 0]
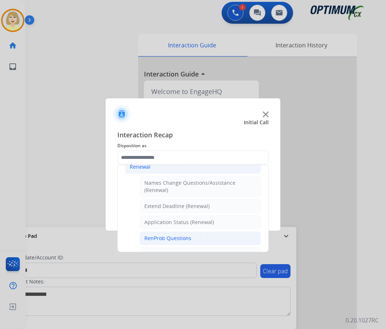
click at [155, 239] on div "RenProb Questions" at bounding box center [167, 238] width 47 height 7
type input "**********"
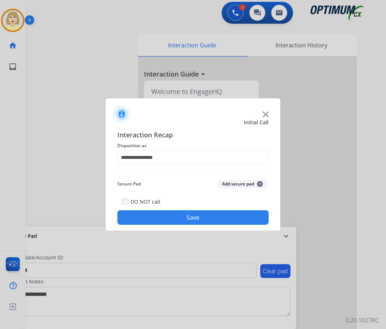
click at [229, 184] on button "Add secure pad +" at bounding box center [243, 184] width 50 height 9
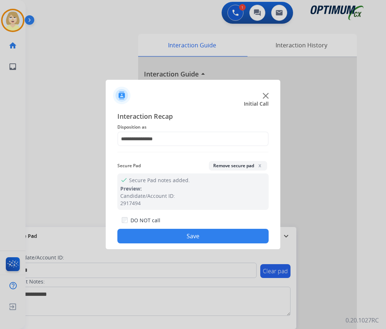
click at [163, 237] on button "Save" at bounding box center [192, 236] width 151 height 15
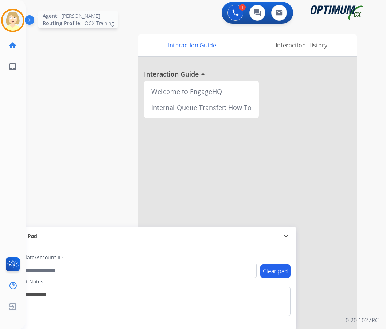
click at [13, 19] on img at bounding box center [13, 20] width 20 height 20
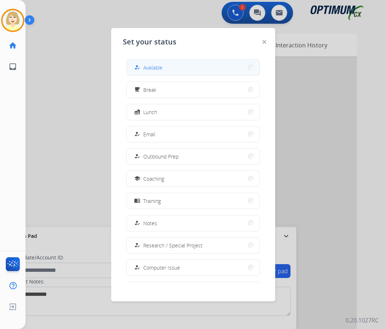
click at [151, 67] on span "Available" at bounding box center [152, 68] width 19 height 8
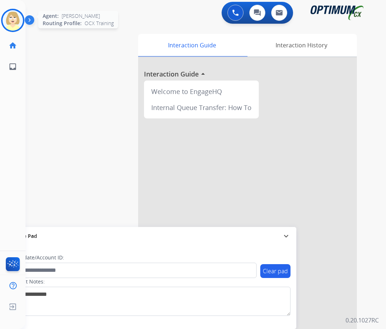
click at [12, 19] on img at bounding box center [13, 20] width 20 height 20
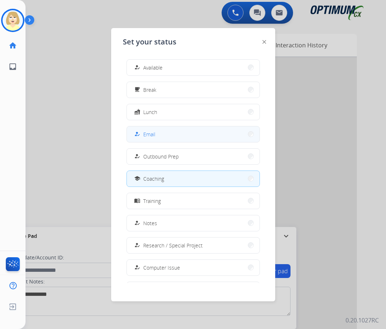
click at [150, 133] on span "Email" at bounding box center [149, 134] width 12 height 8
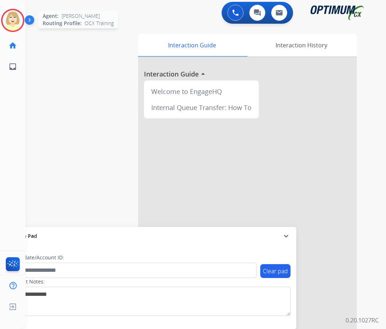
click at [13, 18] on img at bounding box center [13, 20] width 20 height 20
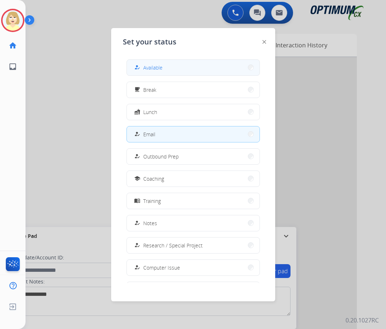
click at [155, 67] on span "Available" at bounding box center [152, 68] width 19 height 8
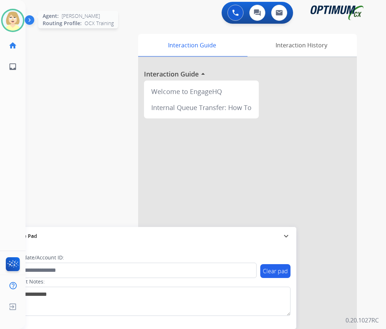
click at [12, 16] on img at bounding box center [13, 20] width 20 height 20
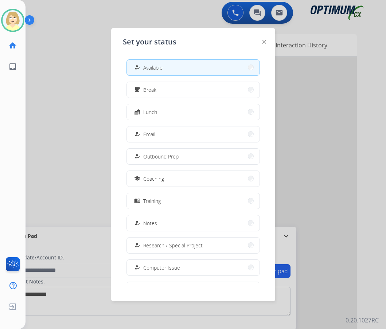
click at [149, 89] on span "Break" at bounding box center [149, 90] width 13 height 8
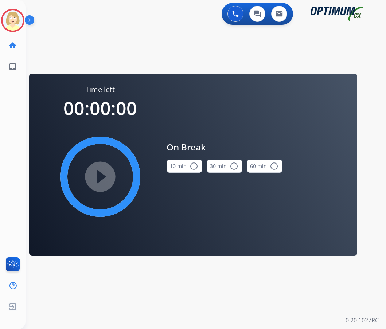
scroll to position [0, 0]
click at [192, 166] on mat-icon "radio_button_unchecked" at bounding box center [194, 166] width 9 height 9
click at [105, 172] on mat-icon "play_circle_filled" at bounding box center [100, 176] width 9 height 9
drag, startPoint x: 117, startPoint y: 168, endPoint x: 105, endPoint y: 169, distance: 12.8
click at [105, 172] on mat-icon "pause_circle_filled" at bounding box center [100, 176] width 9 height 9
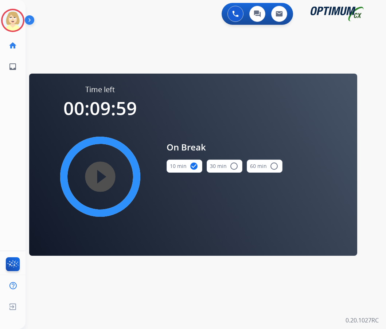
click at [96, 172] on mat-icon "play_circle_filled" at bounding box center [100, 176] width 9 height 9
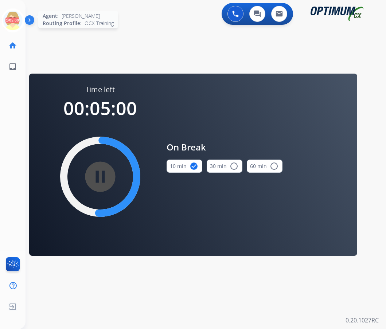
click at [15, 14] on icon at bounding box center [13, 21] width 24 height 24
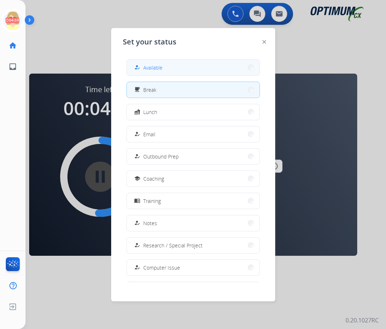
click at [152, 68] on span "Available" at bounding box center [152, 68] width 19 height 8
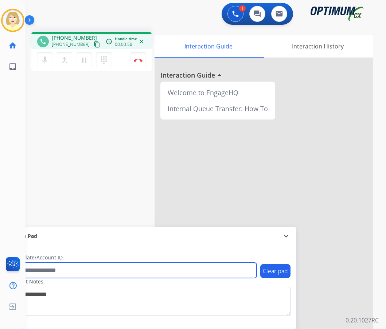
click at [40, 269] on input "text" at bounding box center [132, 270] width 247 height 15
paste input "*******"
type input "*******"
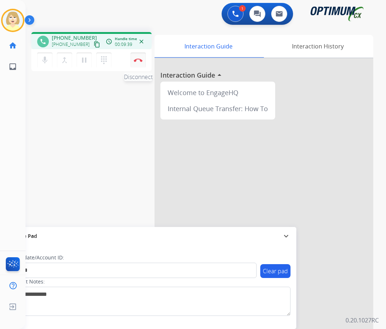
click at [137, 59] on img at bounding box center [138, 60] width 9 height 4
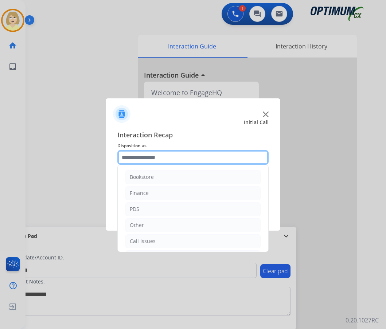
click at [140, 161] on input "text" at bounding box center [192, 157] width 151 height 15
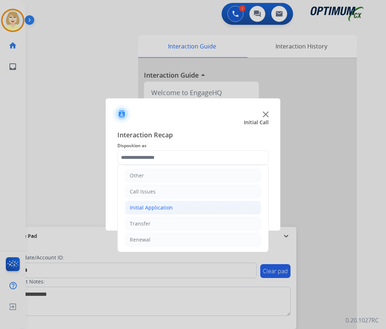
click at [146, 207] on div "Initial Application" at bounding box center [151, 207] width 43 height 7
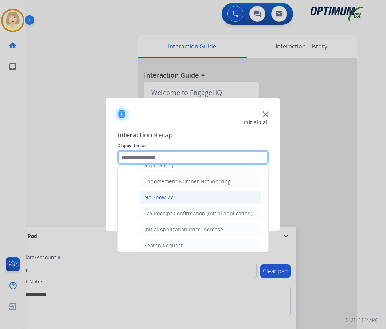
scroll to position [268, 0]
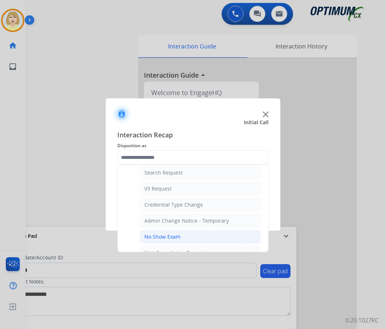
click at [163, 234] on div "No Show Exam" at bounding box center [162, 236] width 36 height 7
type input "**********"
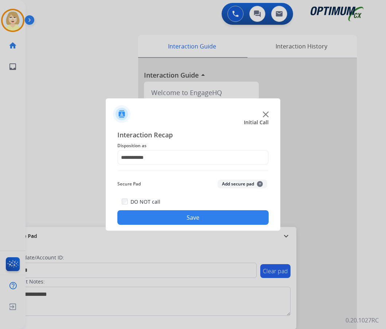
click at [237, 184] on button "Add secure pad +" at bounding box center [243, 184] width 50 height 9
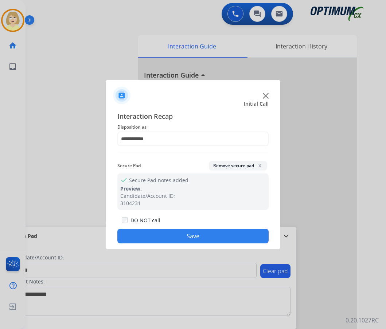
drag, startPoint x: 173, startPoint y: 237, endPoint x: 46, endPoint y: 71, distance: 209.0
click at [172, 235] on button "Save" at bounding box center [192, 236] width 151 height 15
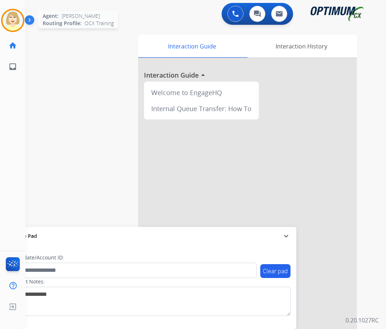
click at [18, 18] on img at bounding box center [13, 20] width 20 height 20
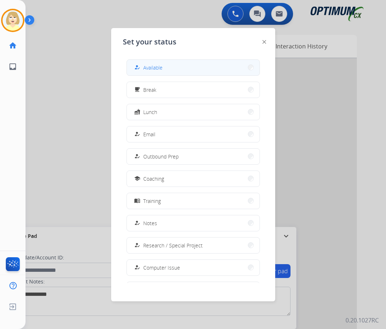
click at [146, 64] on span "Available" at bounding box center [152, 68] width 19 height 8
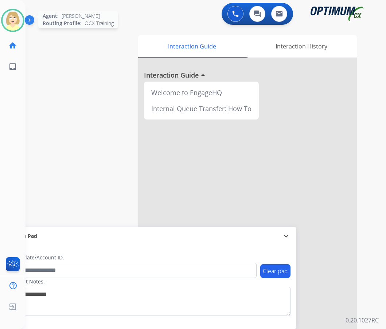
click at [13, 16] on img at bounding box center [13, 20] width 20 height 20
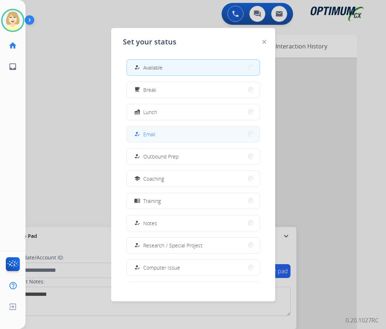
click at [152, 133] on span "Email" at bounding box center [149, 134] width 12 height 8
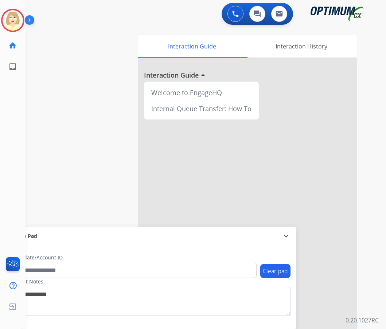
click at [90, 84] on div "swap_horiz Break voice bridge close_fullscreen Connect 3-Way Call merge_type Se…" at bounding box center [197, 178] width 343 height 304
